Goal: Ask a question: Seek information or help from site administrators or community

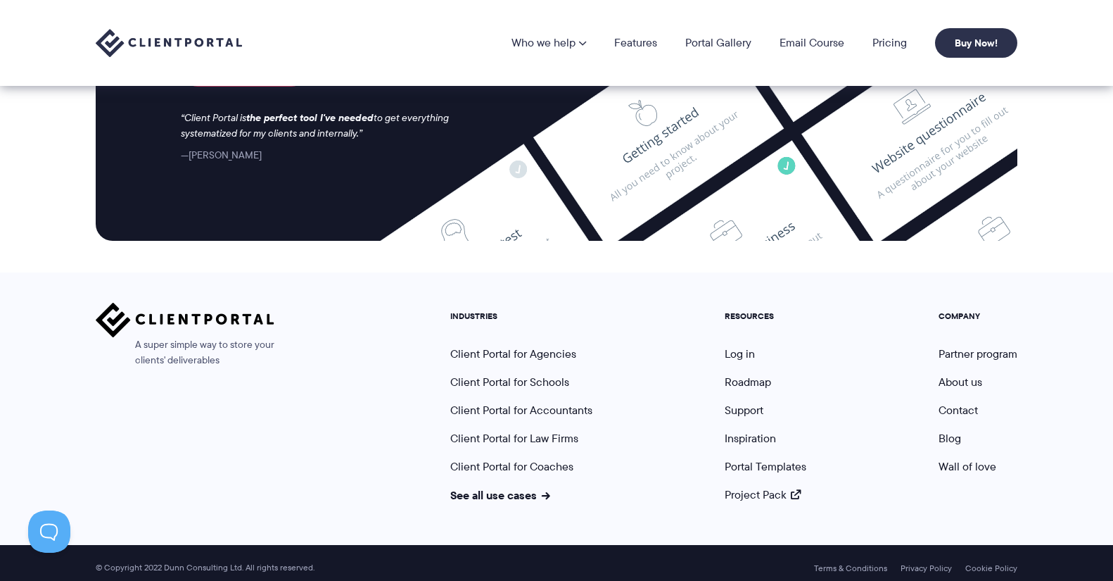
scroll to position [5876, 0]
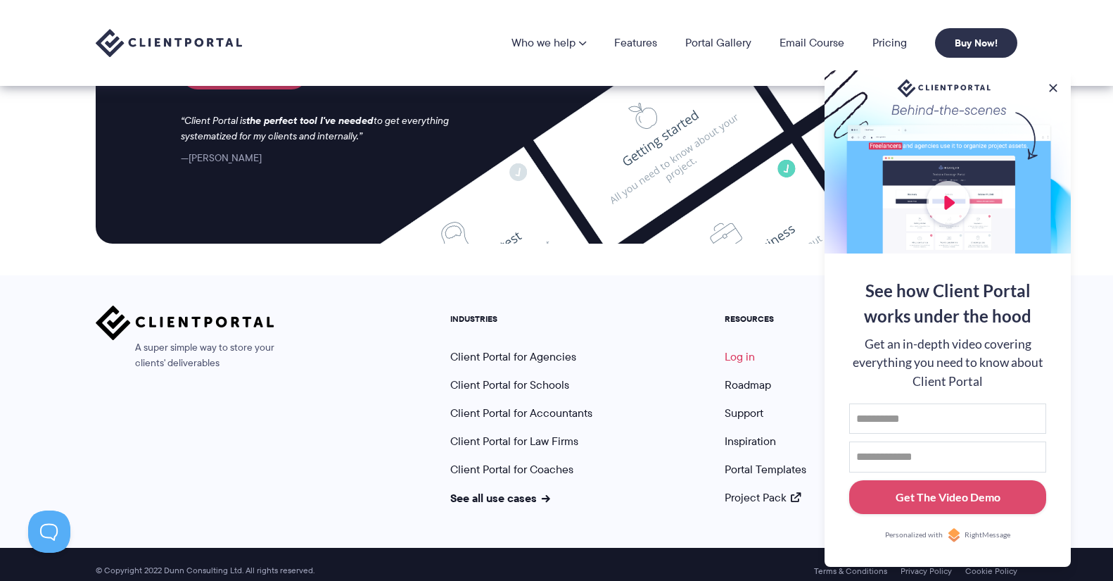
click at [733, 348] on link "Log in" at bounding box center [740, 356] width 30 height 16
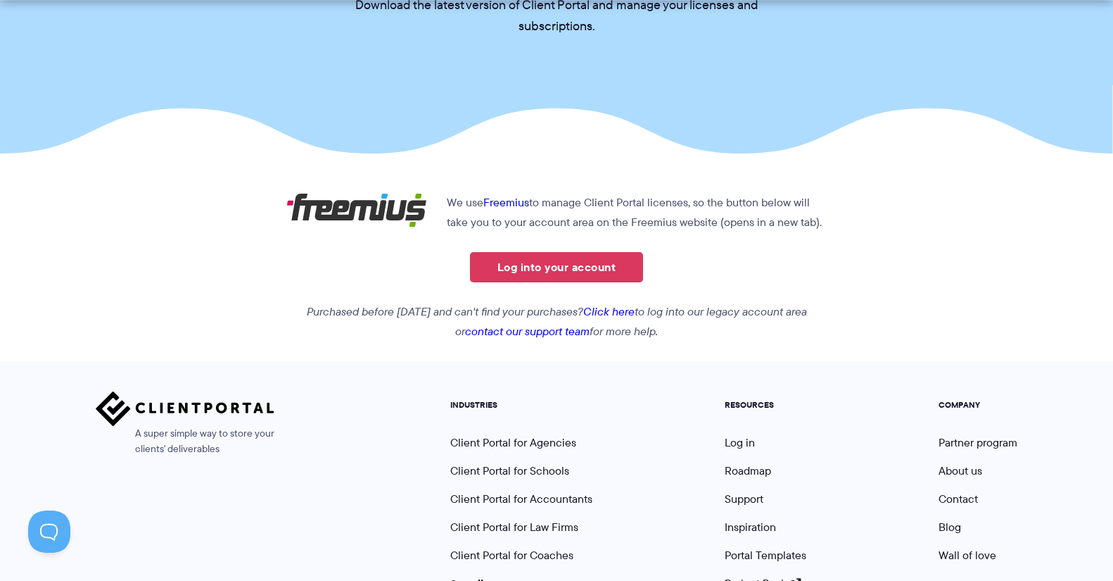
scroll to position [189, 0]
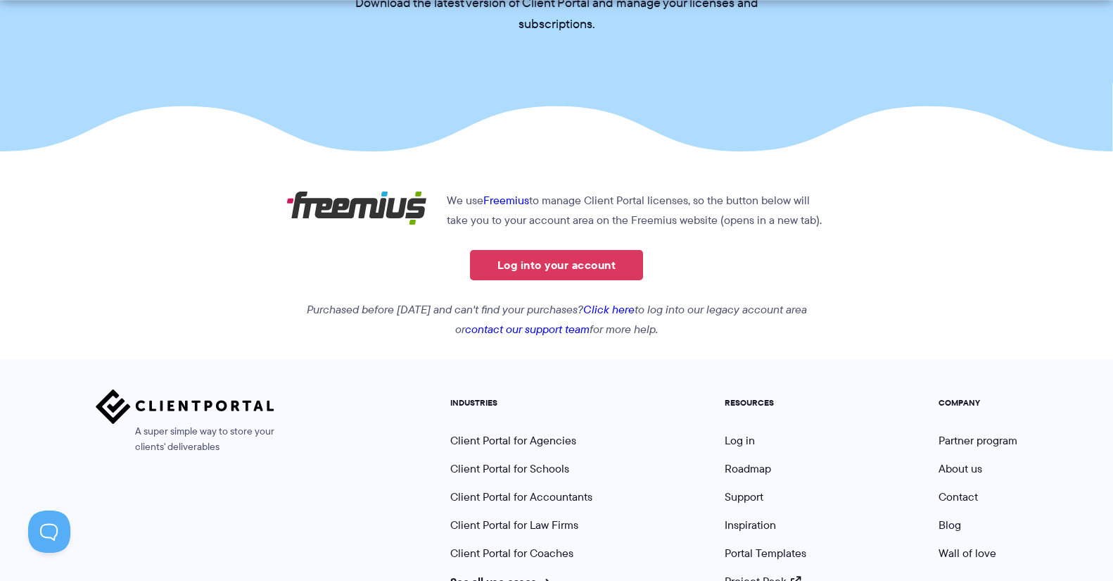
click at [624, 309] on link "Click here" at bounding box center [608, 309] width 51 height 16
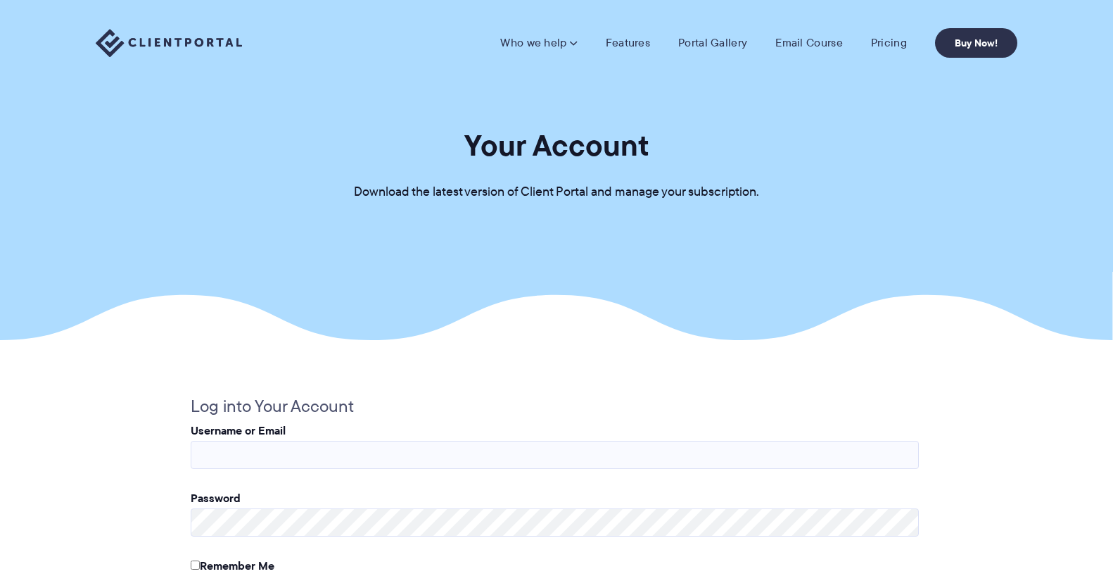
click at [472, 434] on p "Username or Email" at bounding box center [555, 445] width 728 height 48
click at [469, 450] on input "Username or Email" at bounding box center [555, 455] width 728 height 28
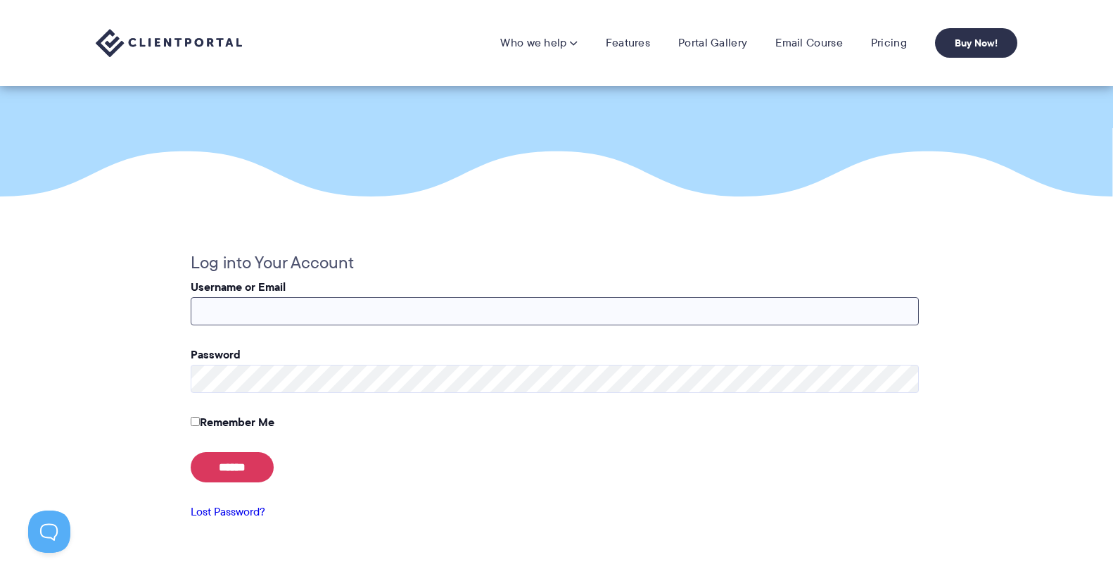
scroll to position [129, 0]
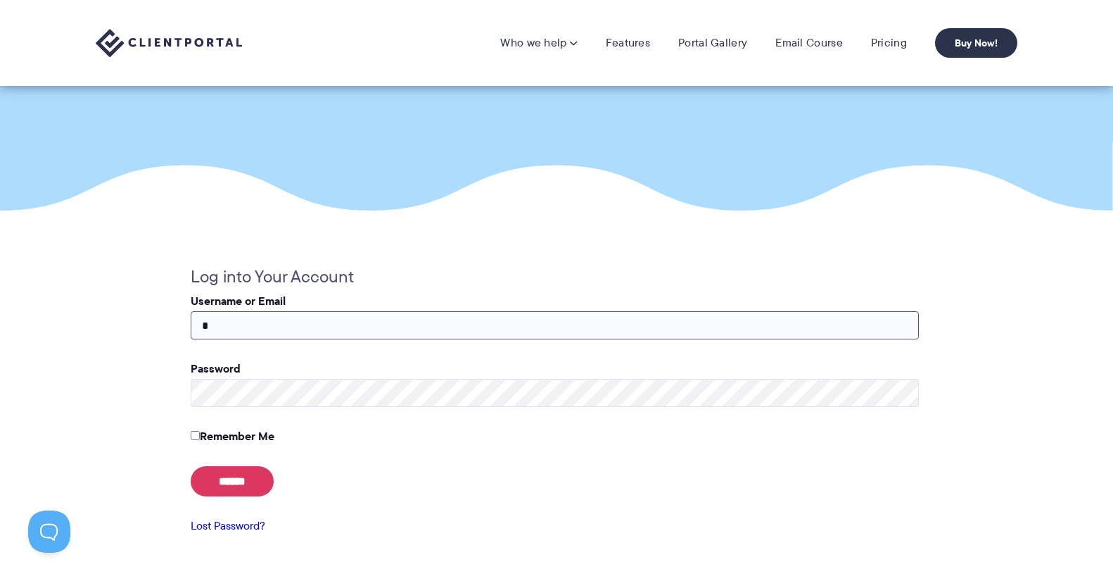
type input "**********"
click at [248, 483] on input "******" at bounding box center [232, 481] width 83 height 30
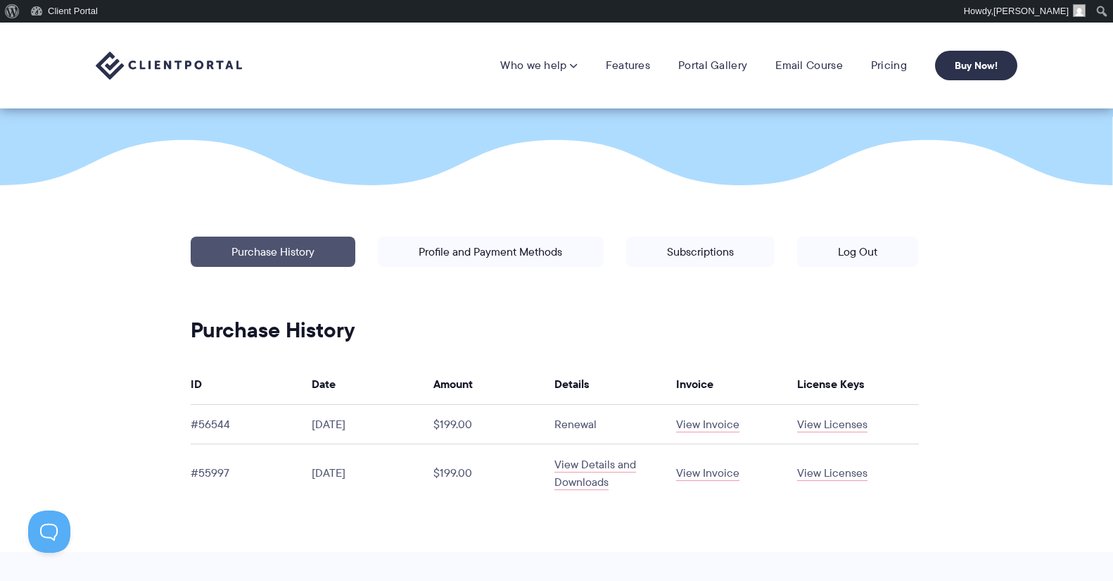
scroll to position [162, 0]
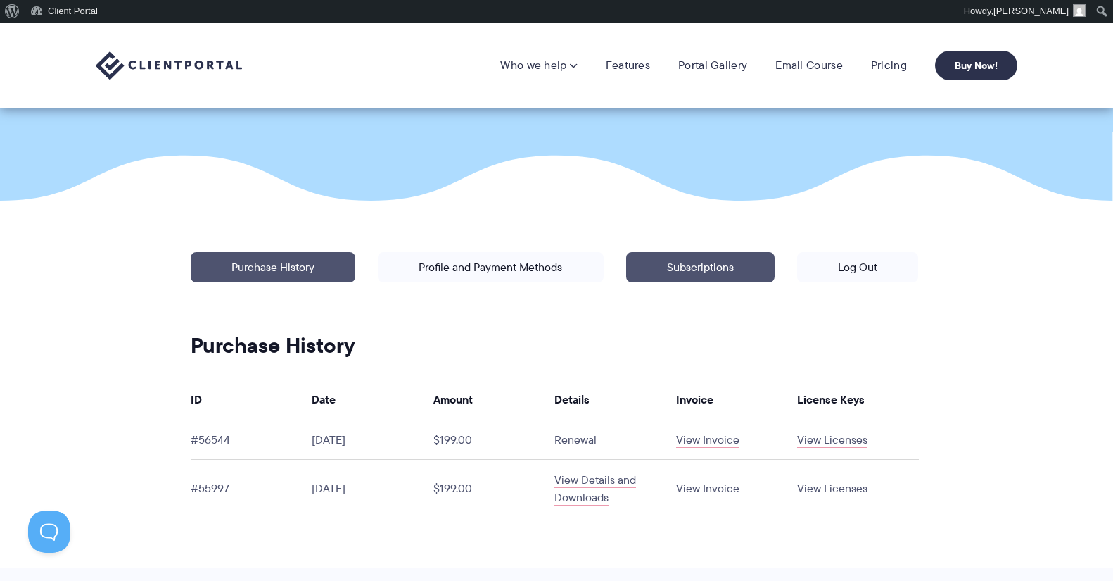
click at [647, 264] on link "Subscriptions" at bounding box center [700, 267] width 148 height 30
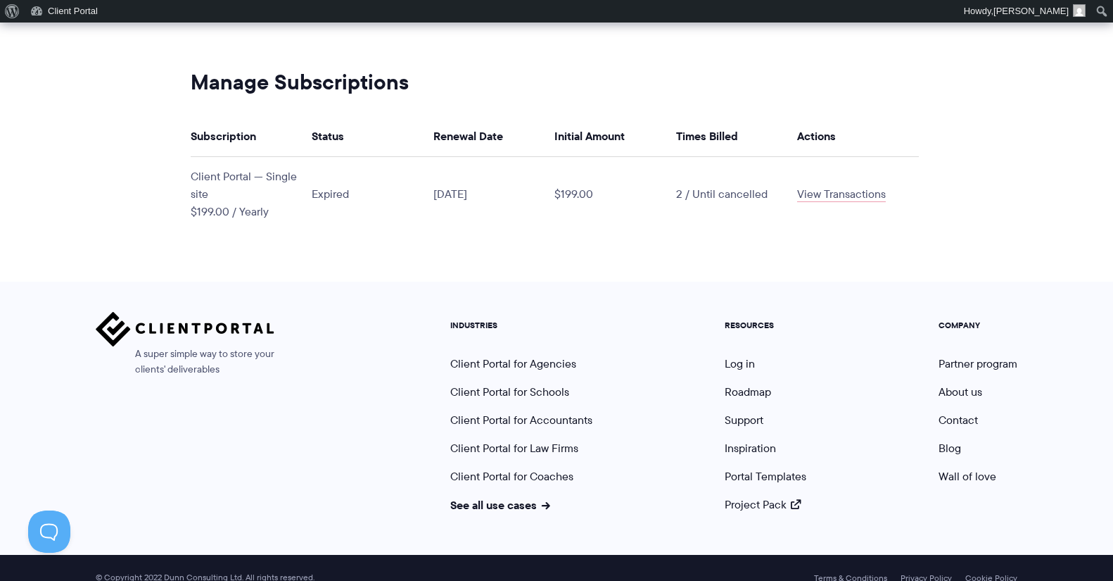
scroll to position [444, 0]
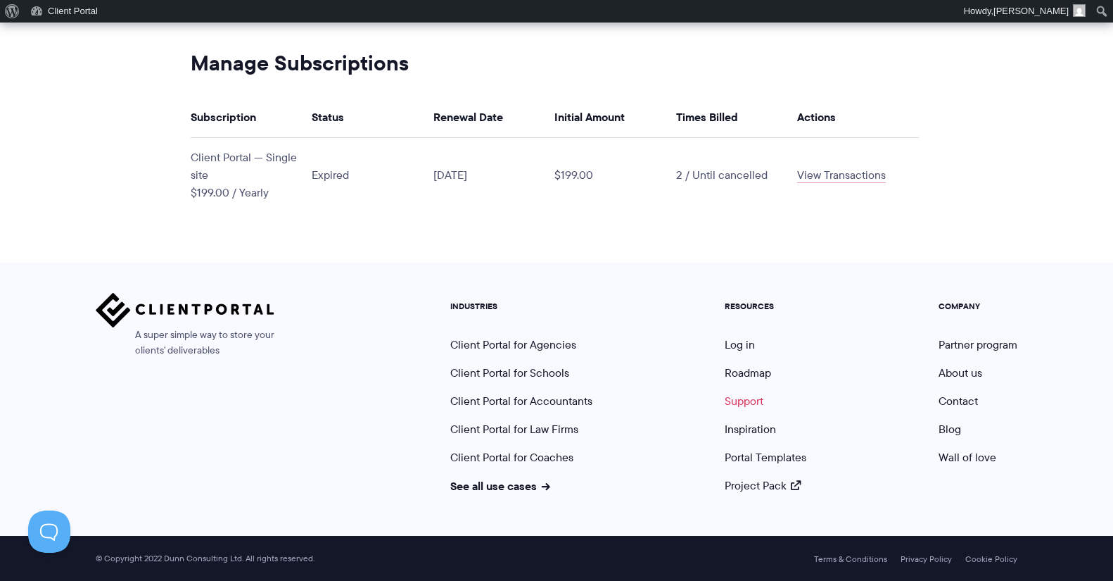
click at [733, 404] on link "Support" at bounding box center [744, 401] width 39 height 16
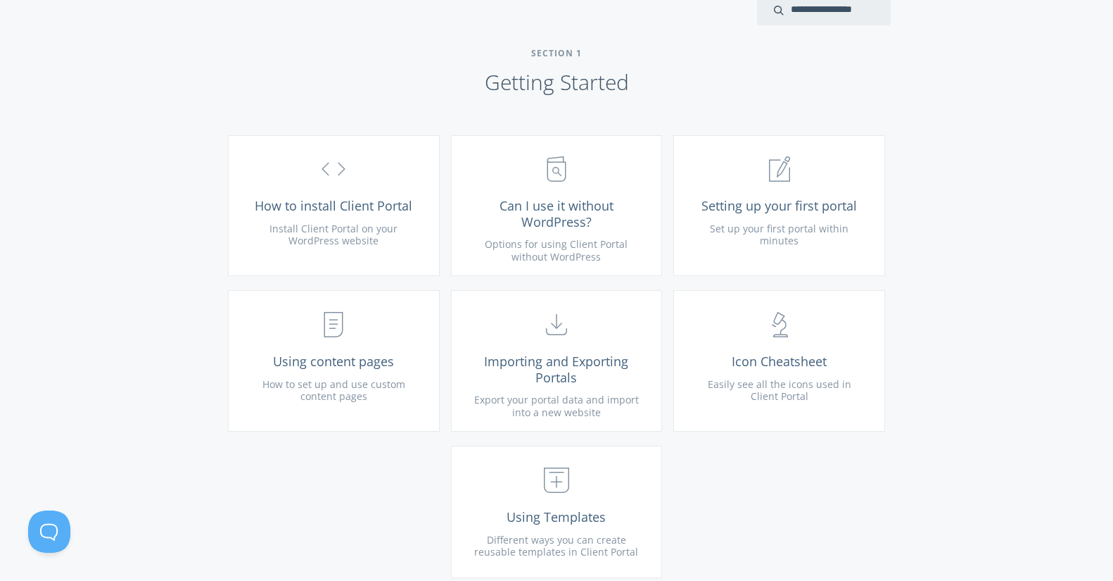
scroll to position [476, 0]
click at [574, 225] on span "Can I use it without WordPress?" at bounding box center [557, 213] width 168 height 32
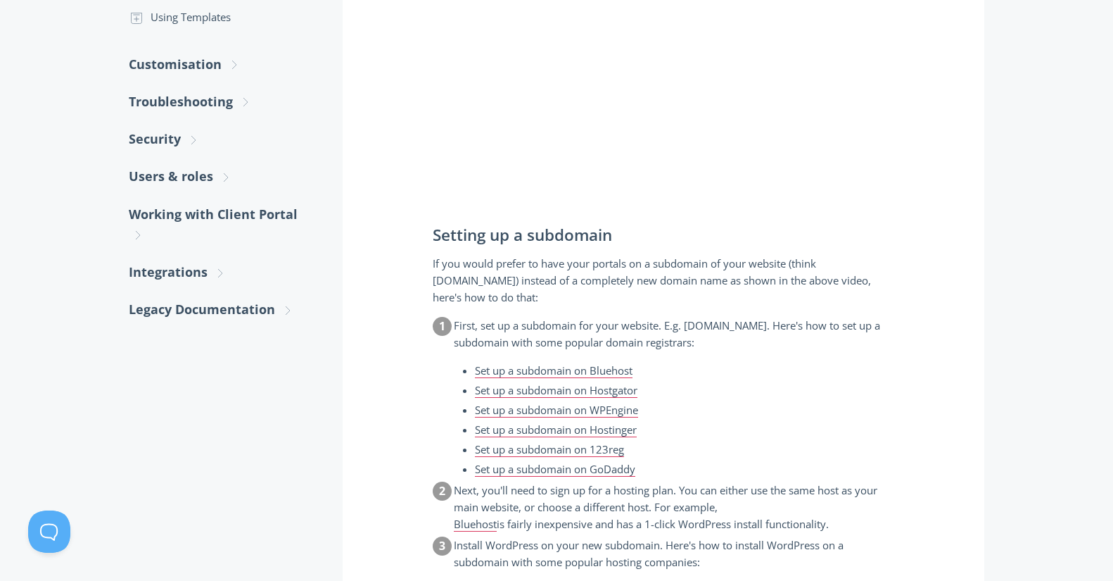
scroll to position [551, 0]
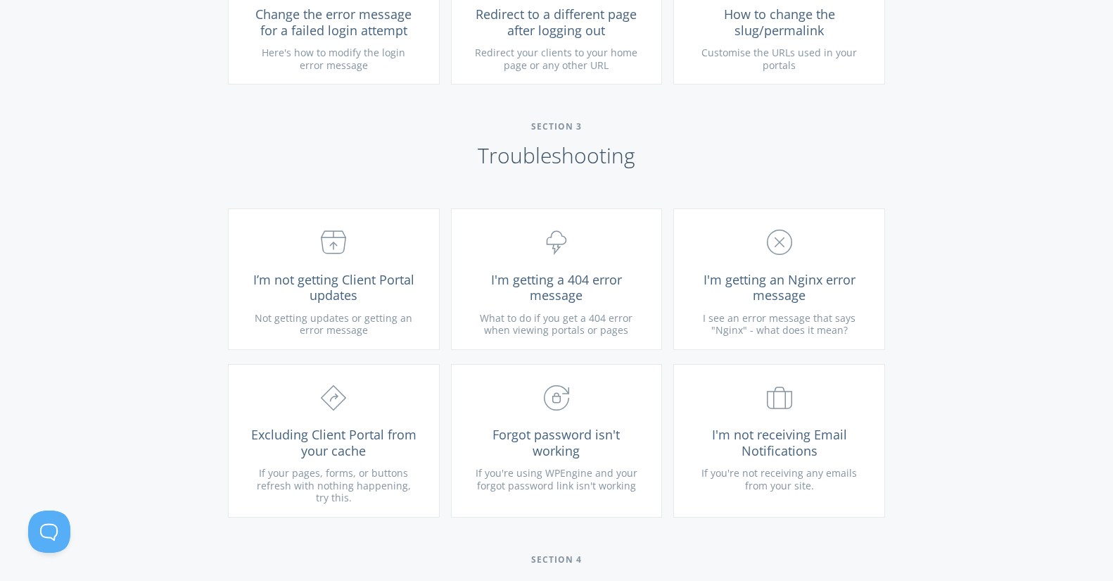
scroll to position [1397, 0]
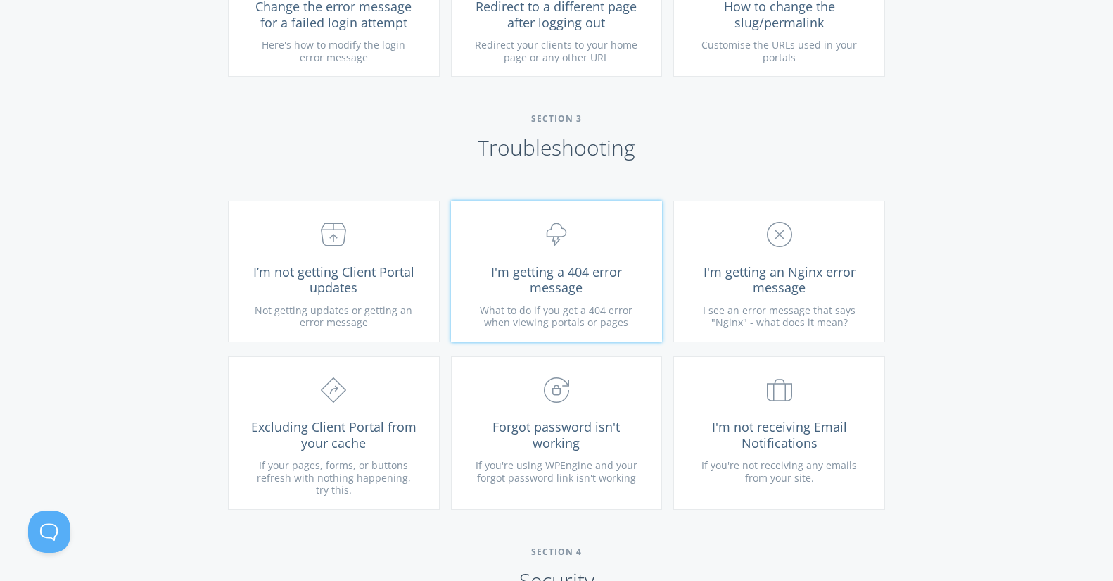
click at [588, 317] on span "What to do if you get a 404 error when viewing portals or pages" at bounding box center [556, 316] width 153 height 26
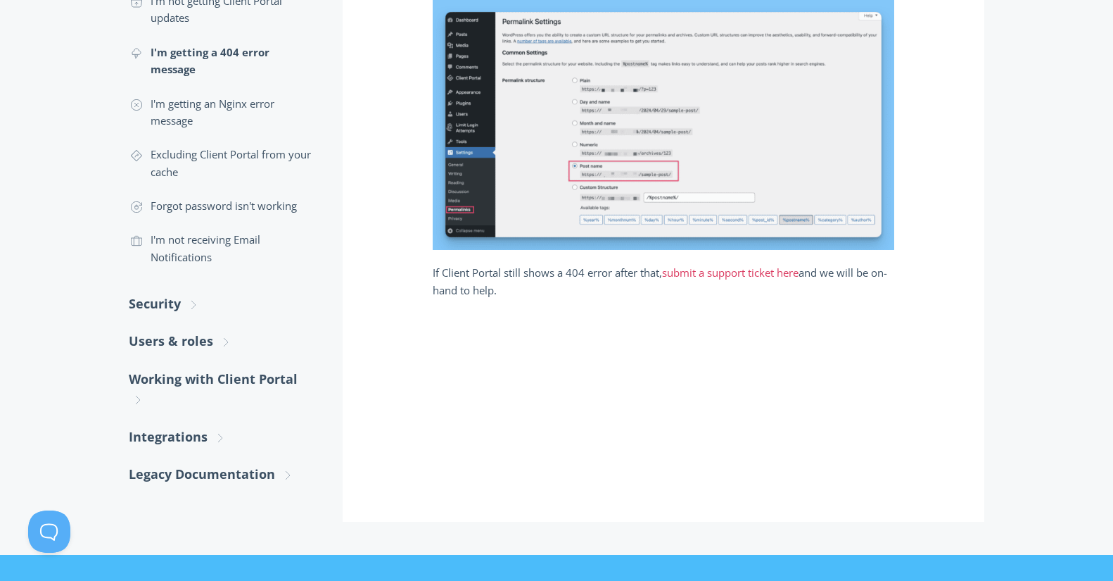
scroll to position [428, 0]
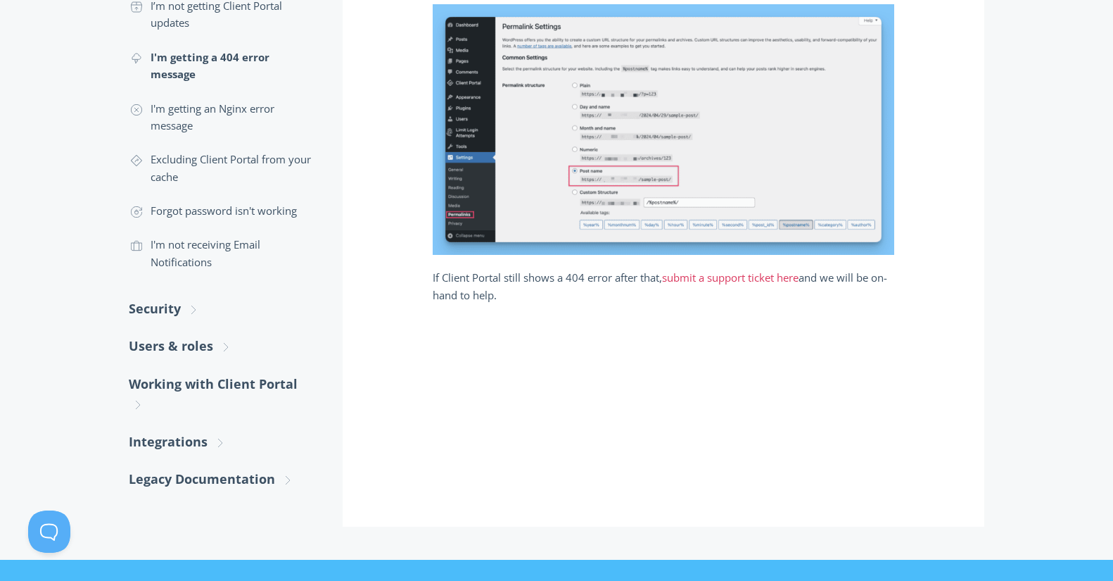
click at [699, 277] on link "submit a support ticket here" at bounding box center [730, 277] width 137 height 15
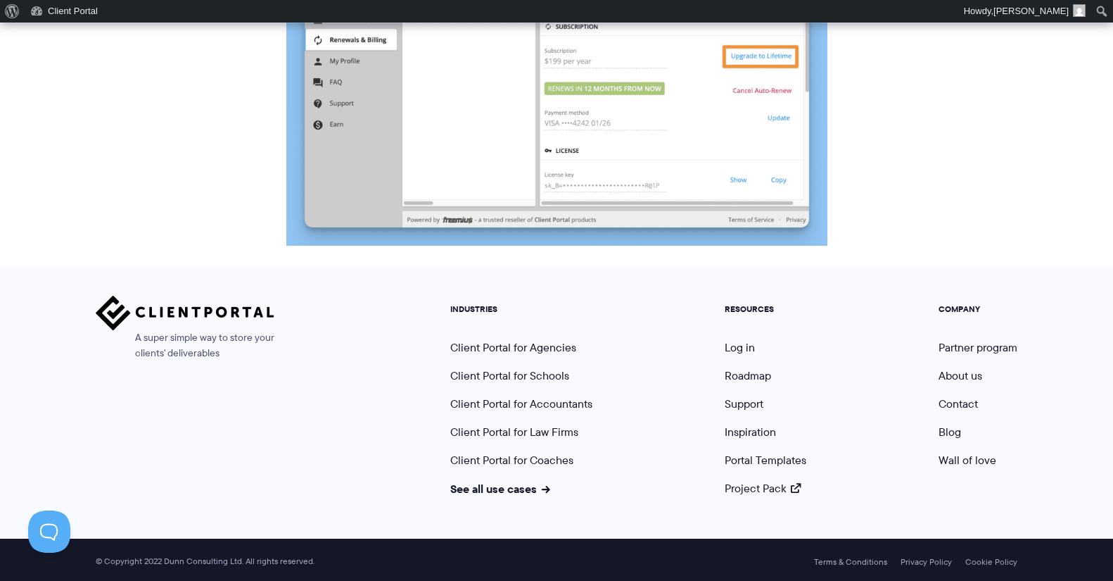
scroll to position [1427, 0]
